Goal: Task Accomplishment & Management: Manage account settings

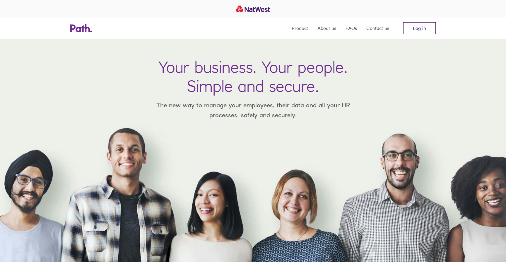
click at [423, 27] on link "Log in" at bounding box center [419, 28] width 33 height 12
click at [421, 30] on link "Log in" at bounding box center [419, 28] width 33 height 12
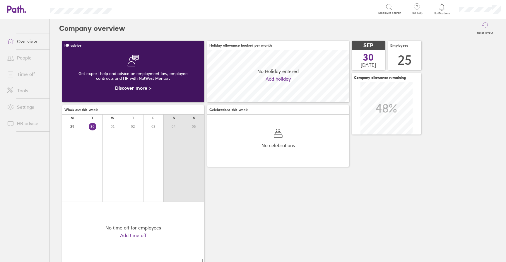
scroll to position [52, 142]
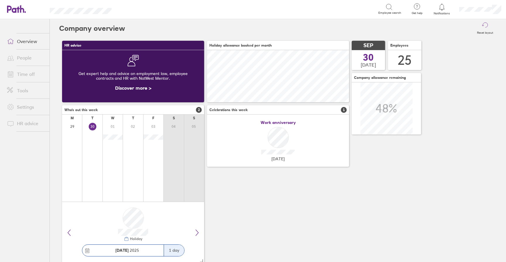
click at [28, 73] on link "Time off" at bounding box center [25, 74] width 47 height 12
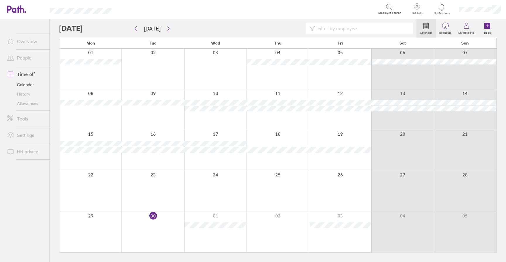
click at [379, 28] on input at bounding box center [362, 28] width 94 height 11
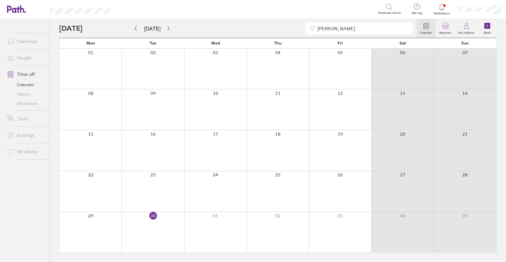
type input "[PERSON_NAME]"
click at [136, 30] on icon "button" at bounding box center [136, 28] width 2 height 4
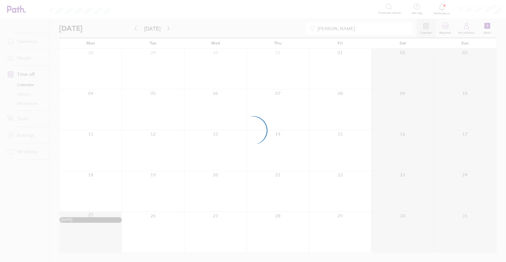
click at [28, 59] on div at bounding box center [253, 131] width 506 height 262
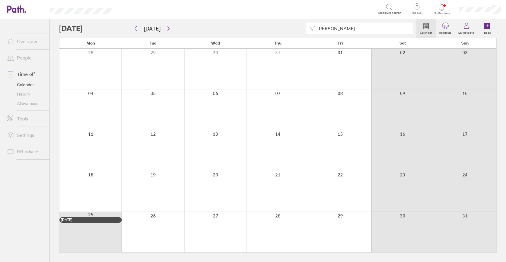
click at [27, 55] on link "People" at bounding box center [25, 58] width 47 height 12
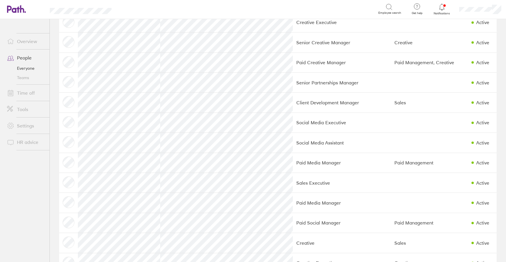
scroll to position [204, 0]
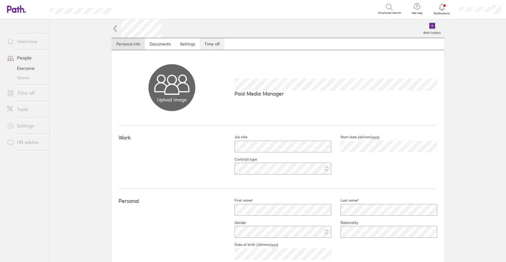
click at [201, 40] on link "Time off" at bounding box center [212, 44] width 25 height 12
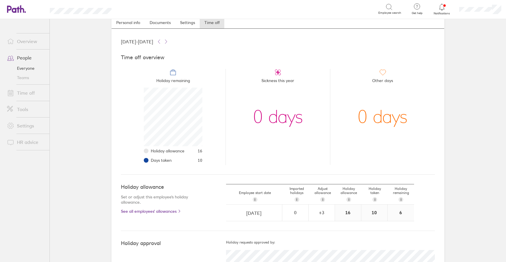
scroll to position [23, 0]
